Goal: Find specific page/section: Find specific page/section

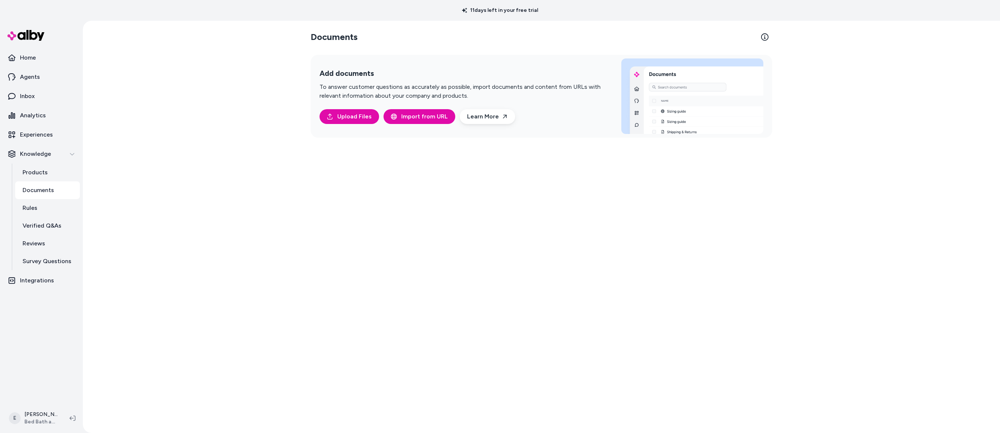
click at [51, 169] on link "Products" at bounding box center [47, 172] width 65 height 18
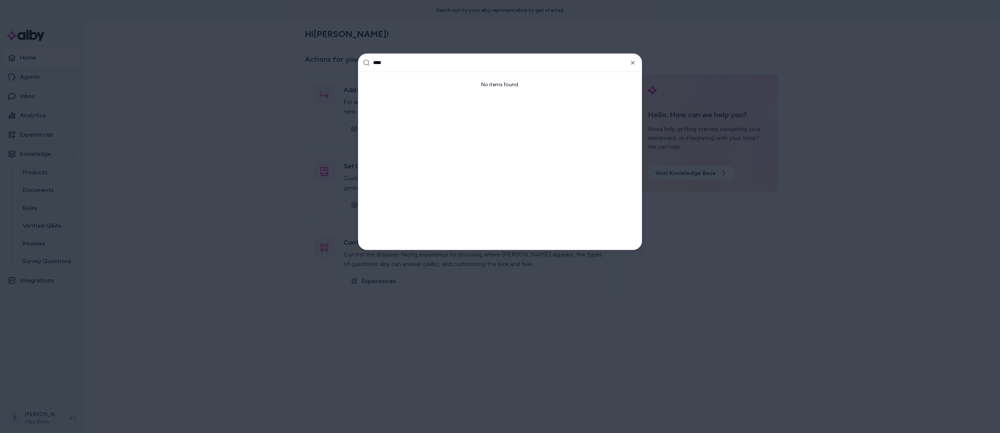
type input "***"
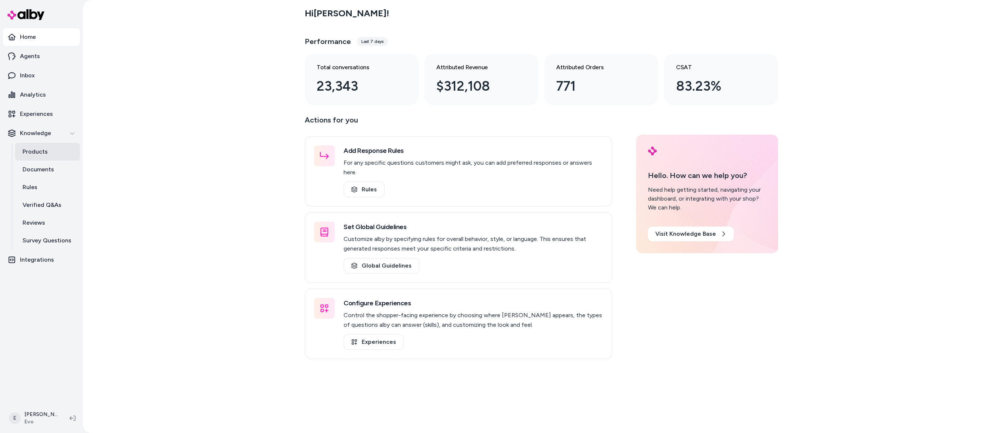
click at [41, 143] on link "Products" at bounding box center [47, 152] width 65 height 18
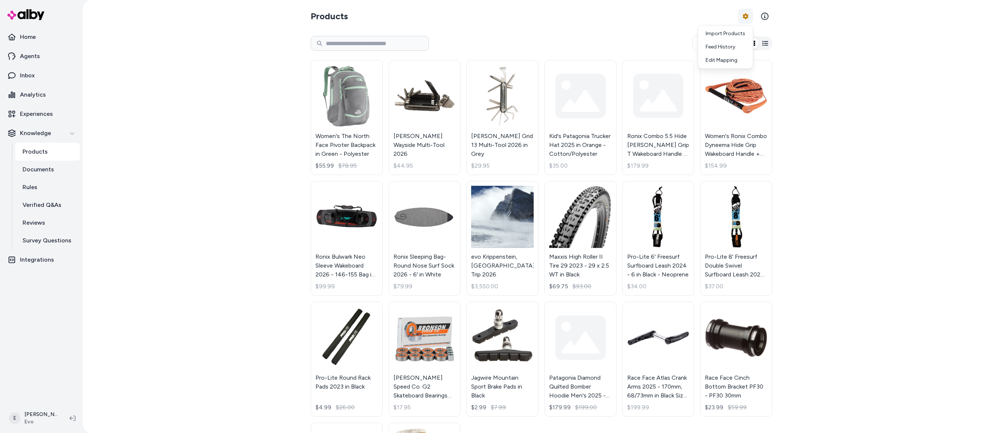
click at [744, 16] on html "Home Agents Inbox Analytics Experiences Knowledge Products Documents Rules Veri…" at bounding box center [500, 216] width 1000 height 433
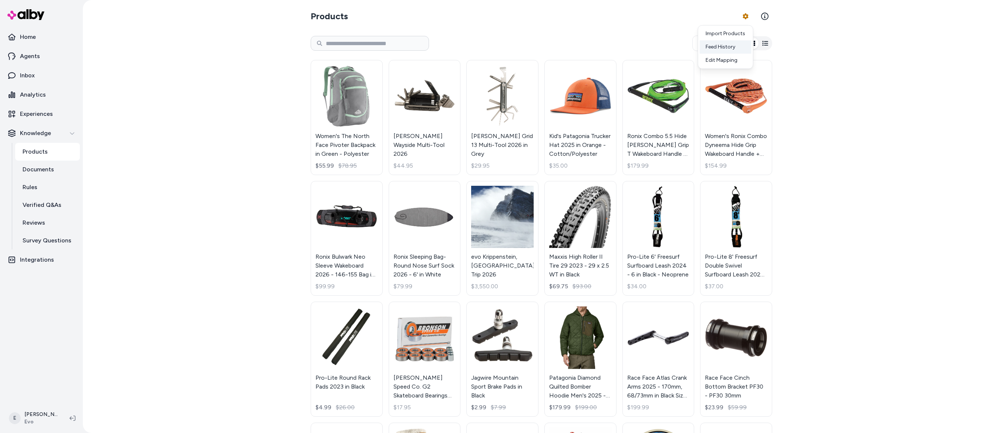
click at [735, 45] on div "Feed History" at bounding box center [726, 46] width 52 height 13
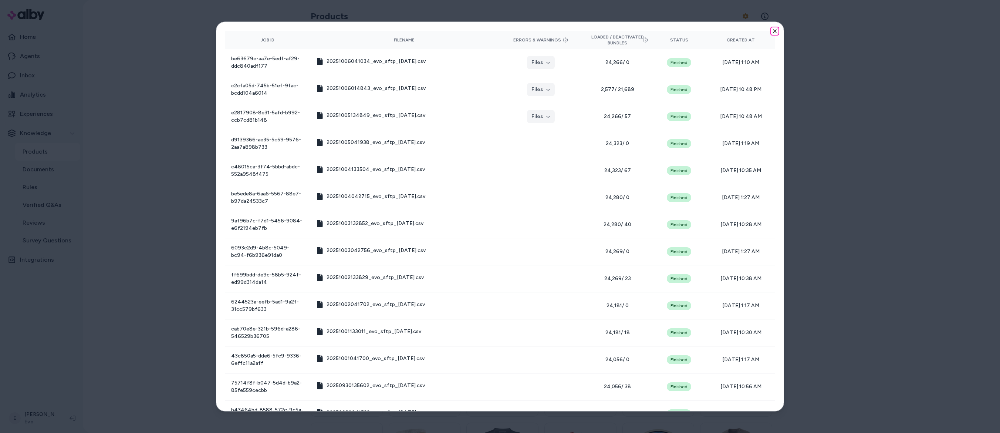
click at [776, 29] on icon "button" at bounding box center [775, 31] width 6 height 6
